Goal: Information Seeking & Learning: Learn about a topic

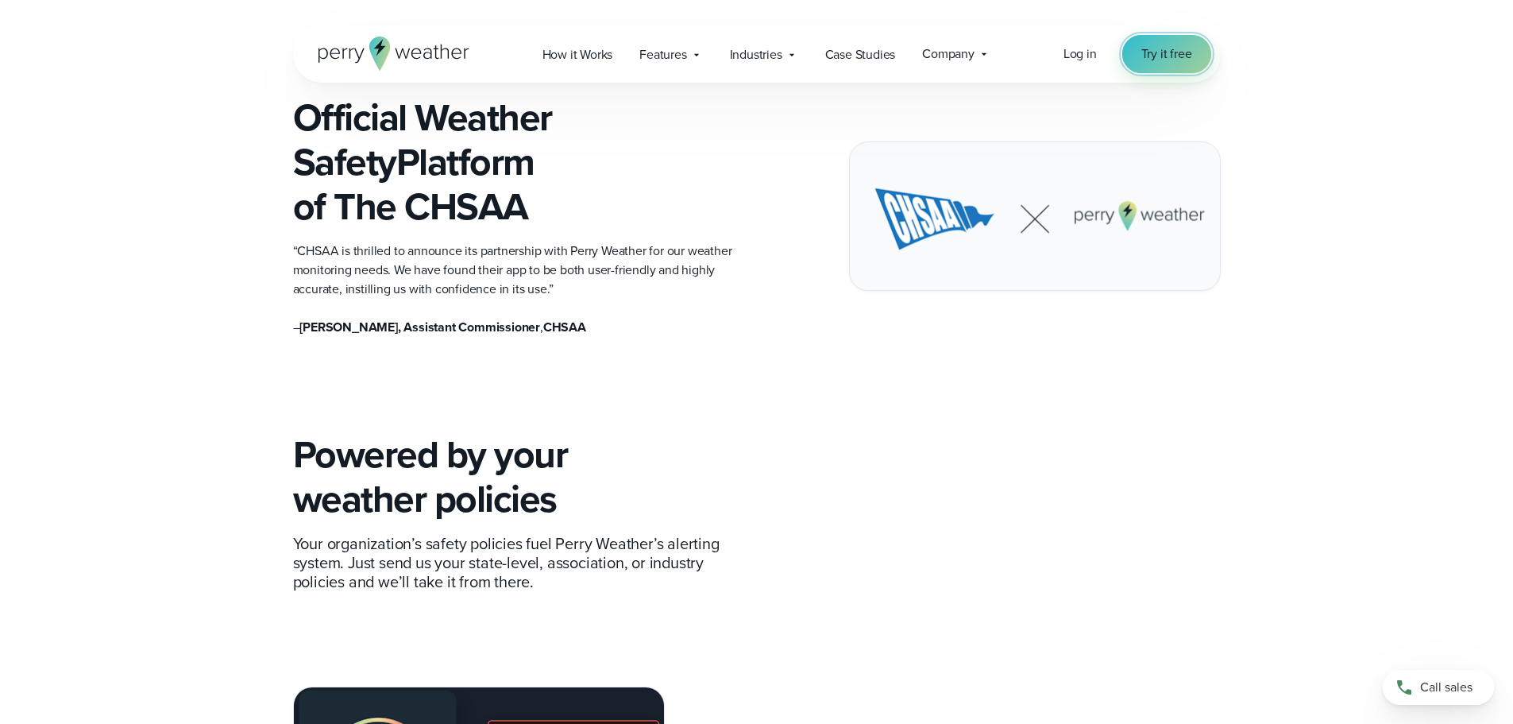
click at [1178, 50] on span "Try it free" at bounding box center [1166, 53] width 51 height 19
click at [1083, 49] on span "Log in" at bounding box center [1080, 53] width 33 height 18
click at [562, 48] on span "How it Works" at bounding box center [578, 54] width 71 height 19
